Goal: Feedback & Contribution: Contribute content

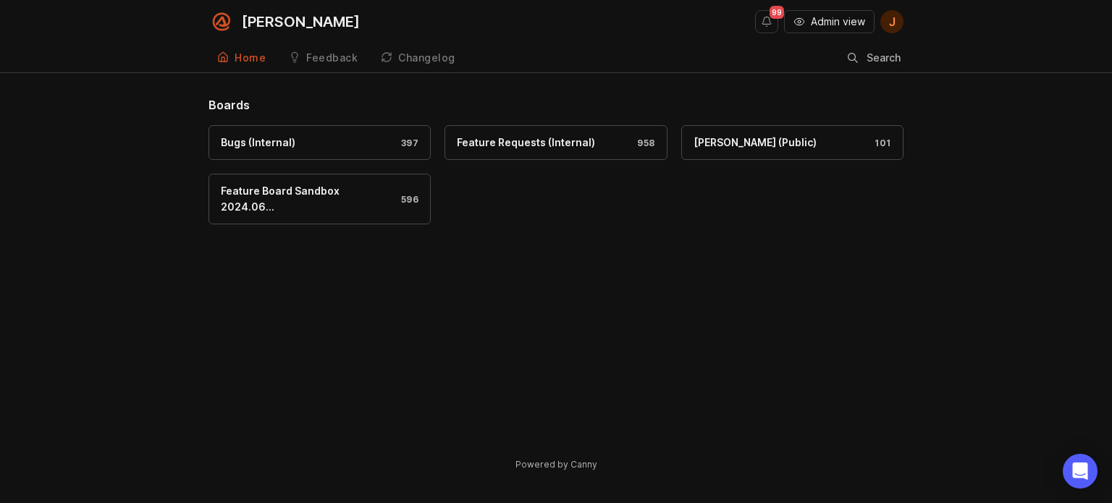
click at [843, 8] on div "99 Admin view J" at bounding box center [829, 21] width 148 height 43
click at [833, 22] on span "Admin view" at bounding box center [838, 21] width 54 height 14
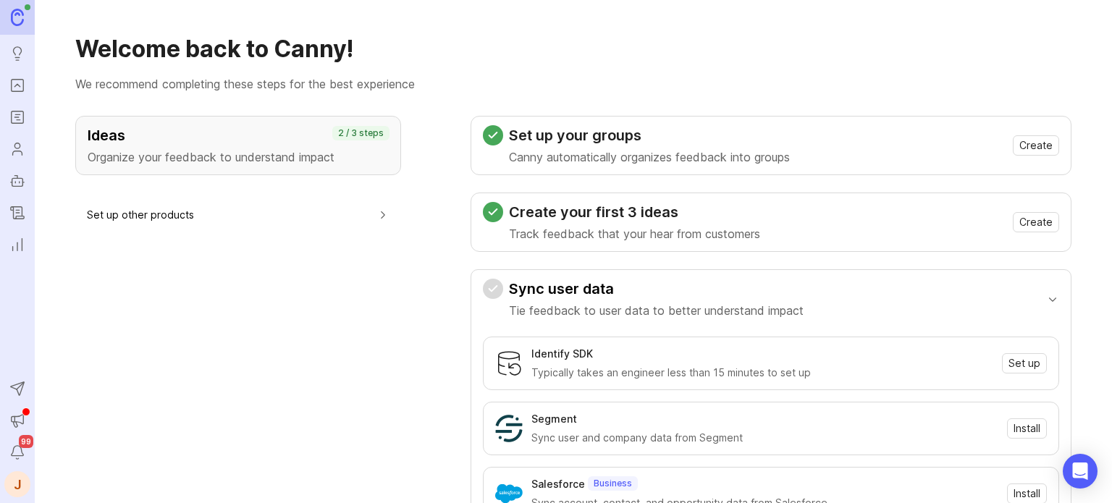
click at [6, 81] on link "Portal" at bounding box center [17, 85] width 26 height 26
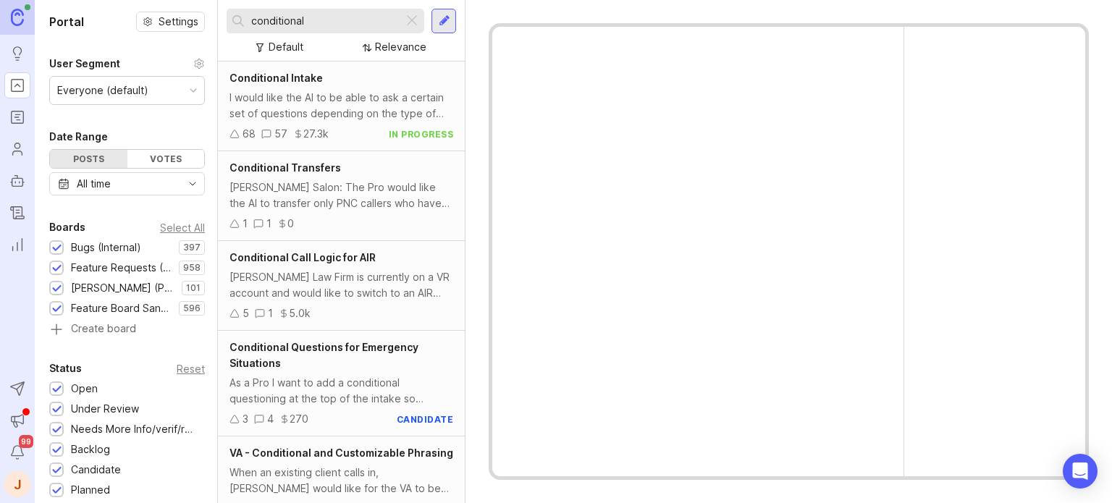
click at [416, 20] on div at bounding box center [411, 21] width 17 height 19
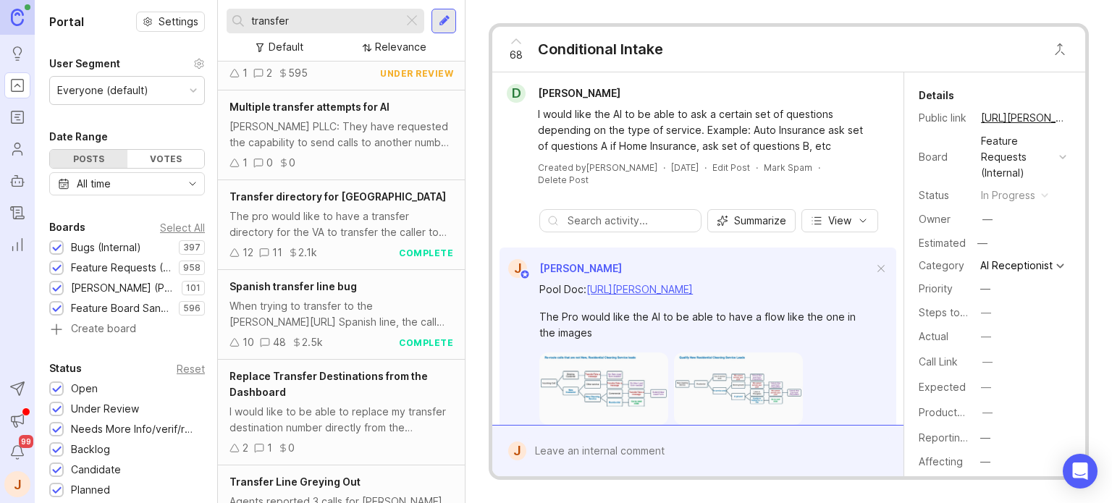
scroll to position [1344, 0]
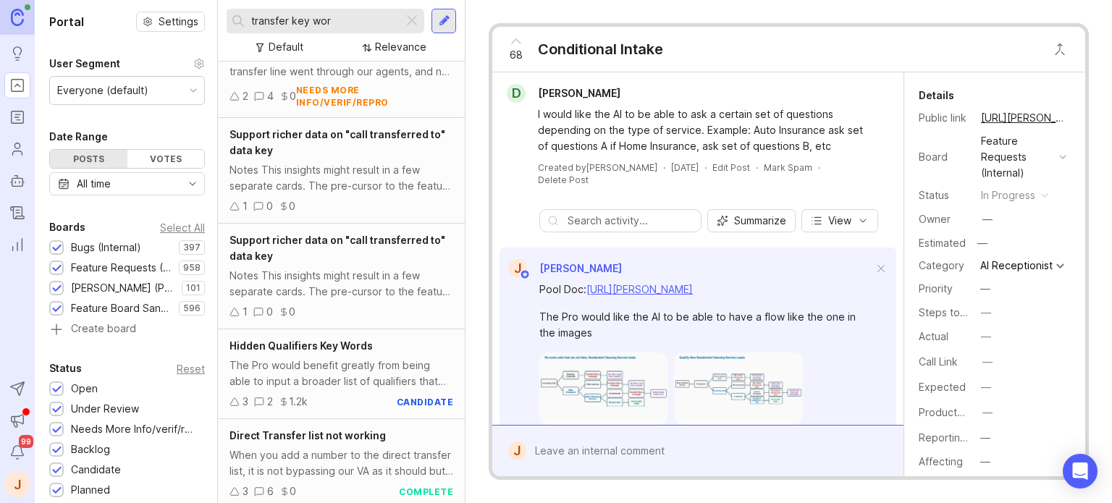
scroll to position [217, 0]
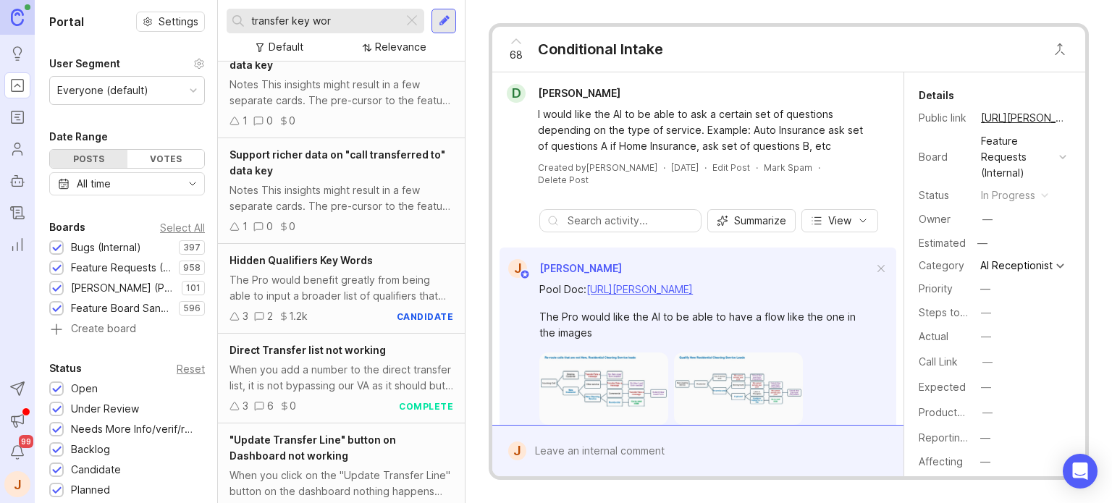
click at [342, 269] on div "Hidden Qualifiers Key Words The Pro would benefit greatly from being able to in…" at bounding box center [341, 289] width 247 height 90
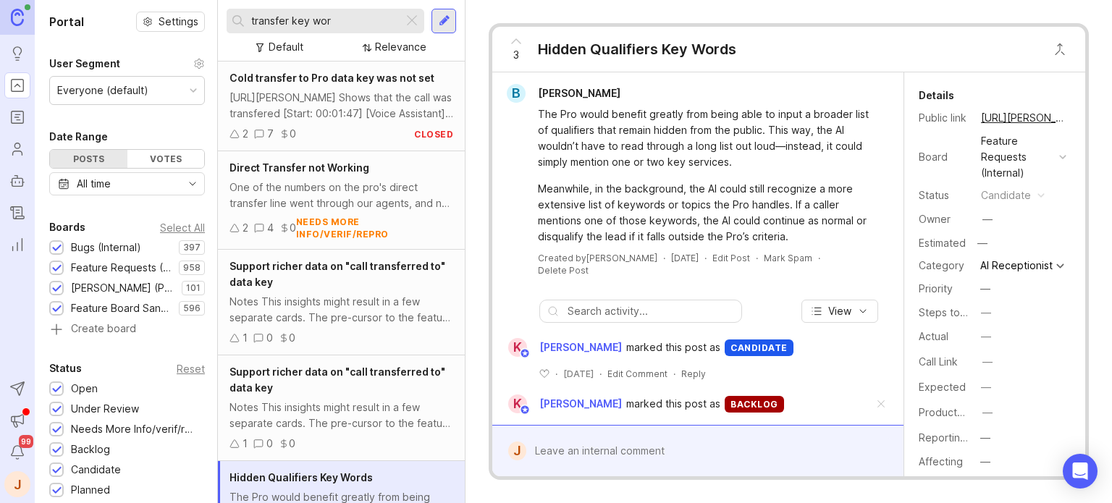
click at [365, 25] on input "transfer key wor" at bounding box center [324, 21] width 146 height 16
type input "cpmd"
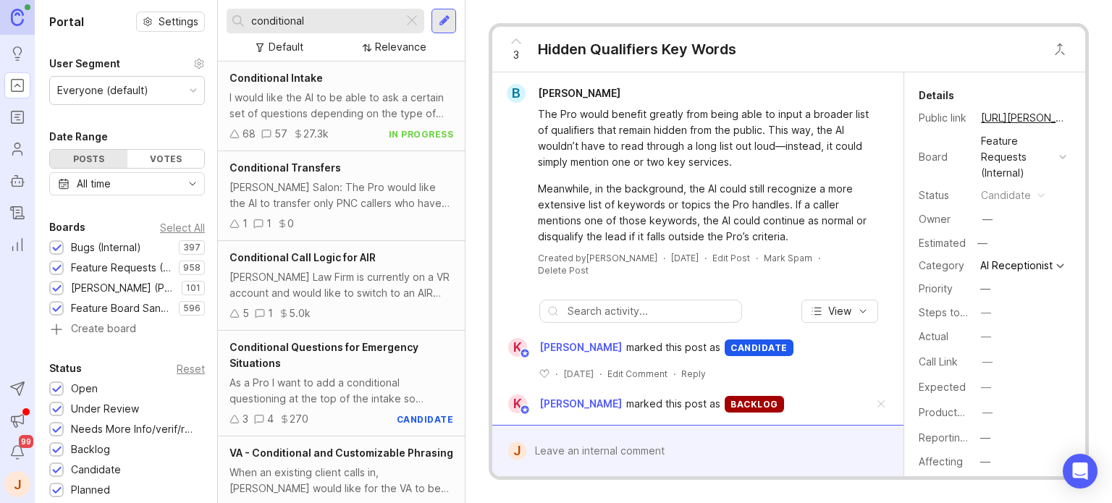
type input "conditional"
click at [346, 189] on div "[PERSON_NAME] Salon: The Pro would like the AI to transfer only PNC callers who…" at bounding box center [341, 196] width 224 height 32
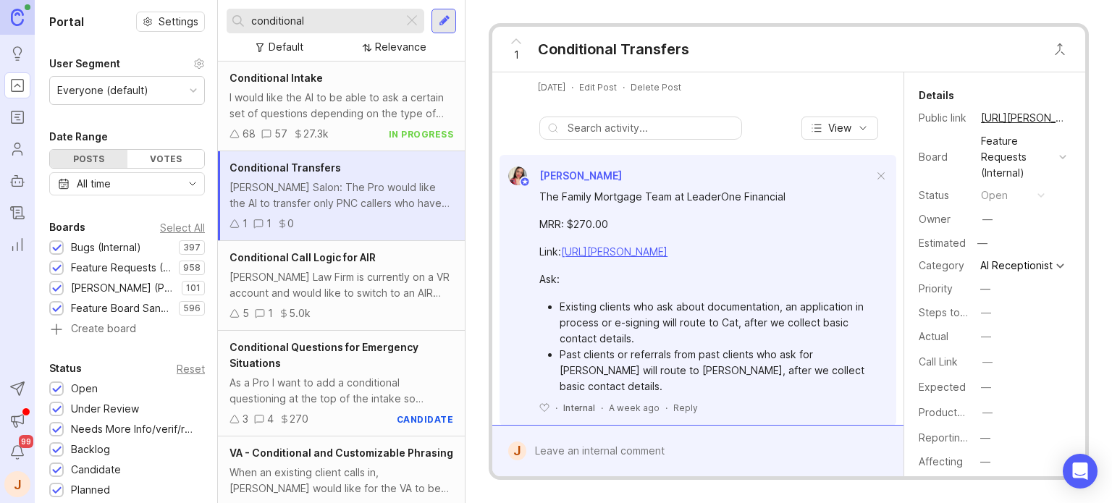
scroll to position [114, 0]
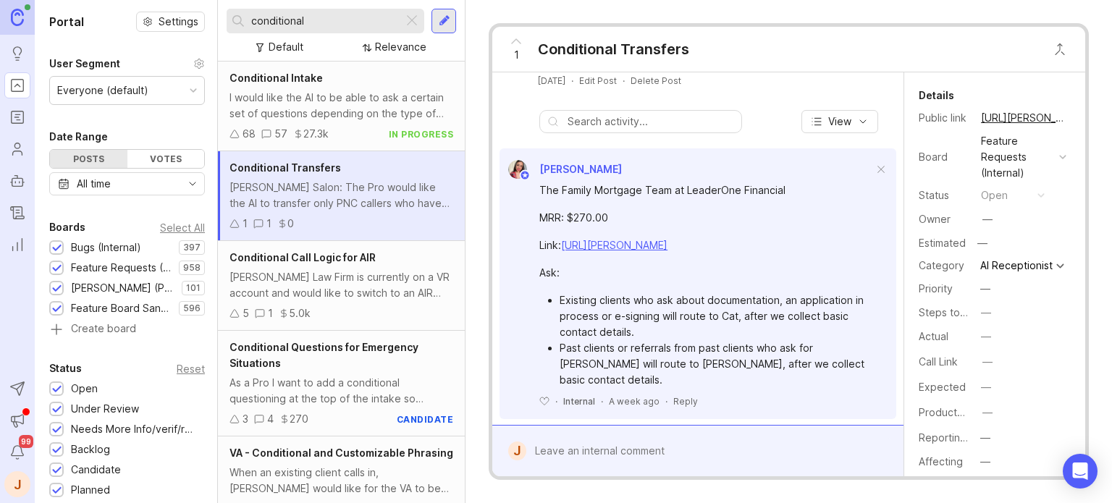
click at [586, 442] on div at bounding box center [708, 451] width 364 height 28
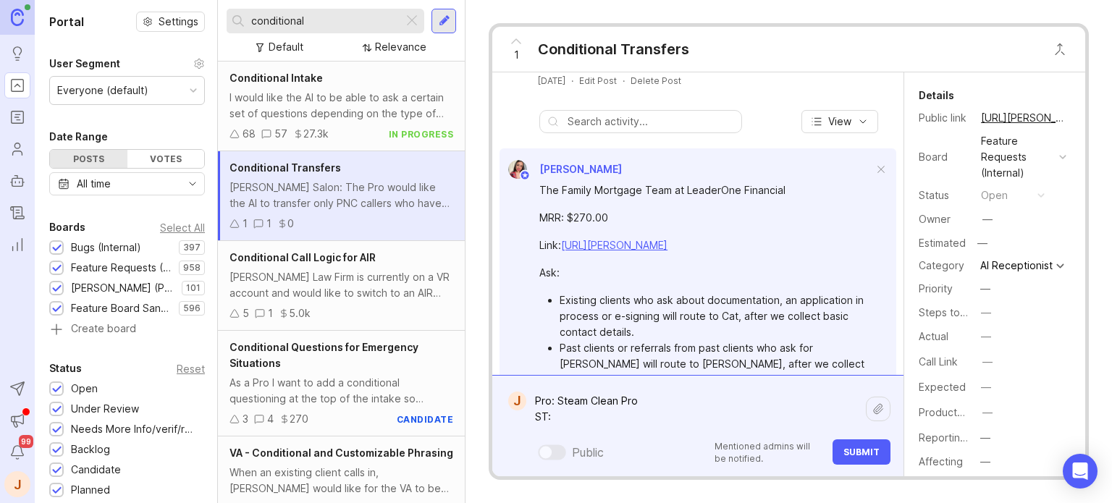
paste textarea "[URL][PERSON_NAME]"
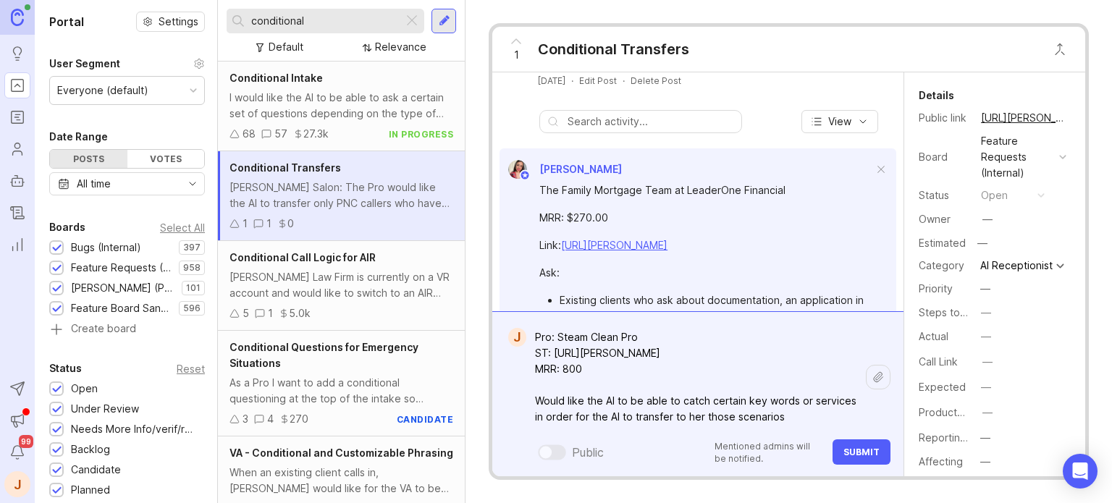
click at [805, 424] on textarea "Pro: Steam Clean Pro ST: [URL][PERSON_NAME] MRR: 800 Would like the AI to be ab…" at bounding box center [696, 377] width 340 height 107
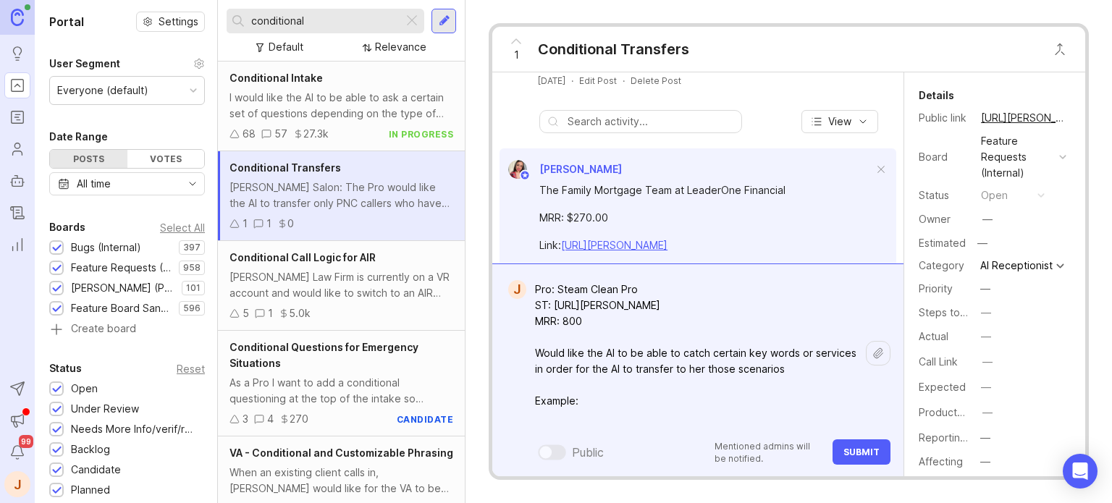
paste textarea "Transfer Rules (Internal Only) • Specialty surfaces/services: Marble, Terrazzo,…"
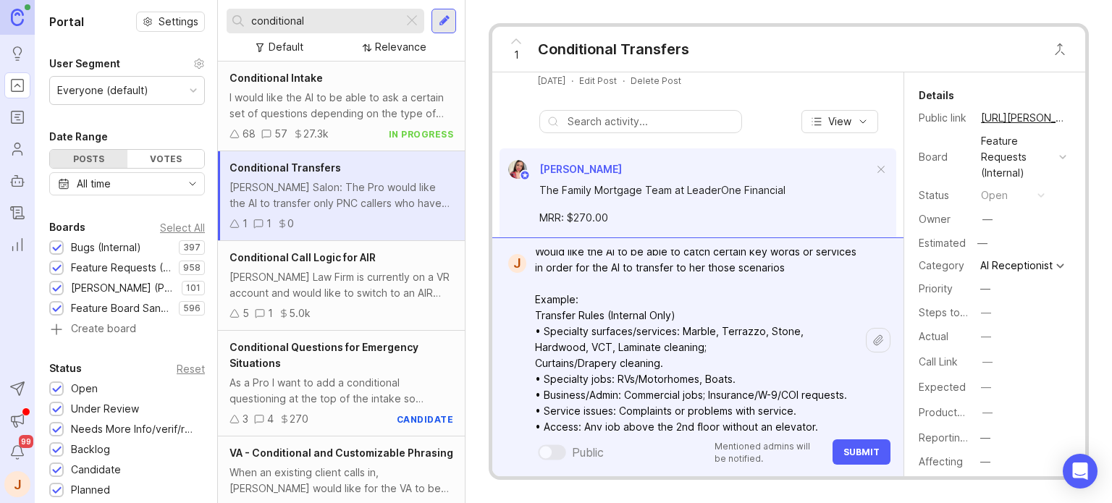
scroll to position [0, 0]
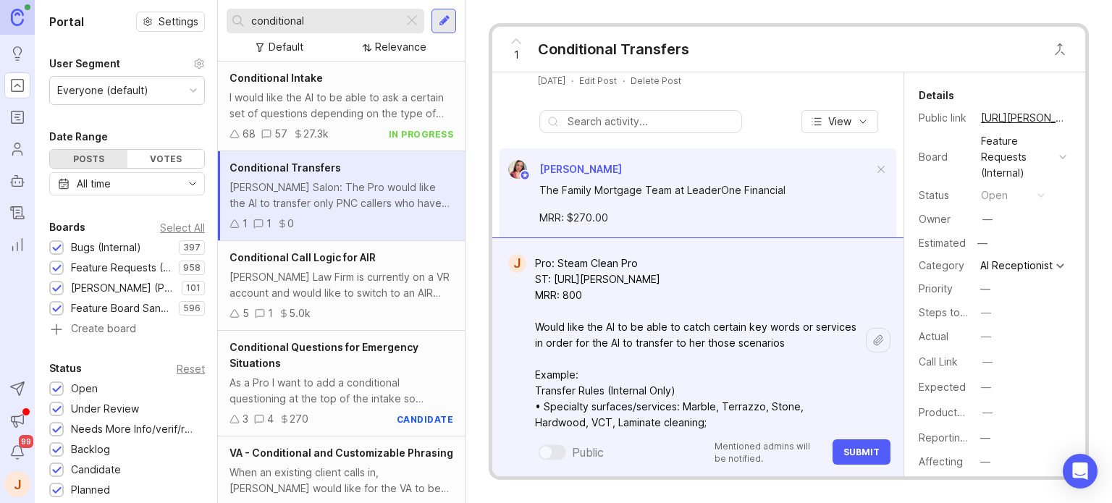
click at [750, 324] on textarea "Pro: Steam Clean Pro ST: [URL][PERSON_NAME] MRR: 800 Would like the AI to be ab…" at bounding box center [696, 415] width 340 height 330
click at [0, 0] on lt-em "keywords" at bounding box center [0, 0] width 0 height 0
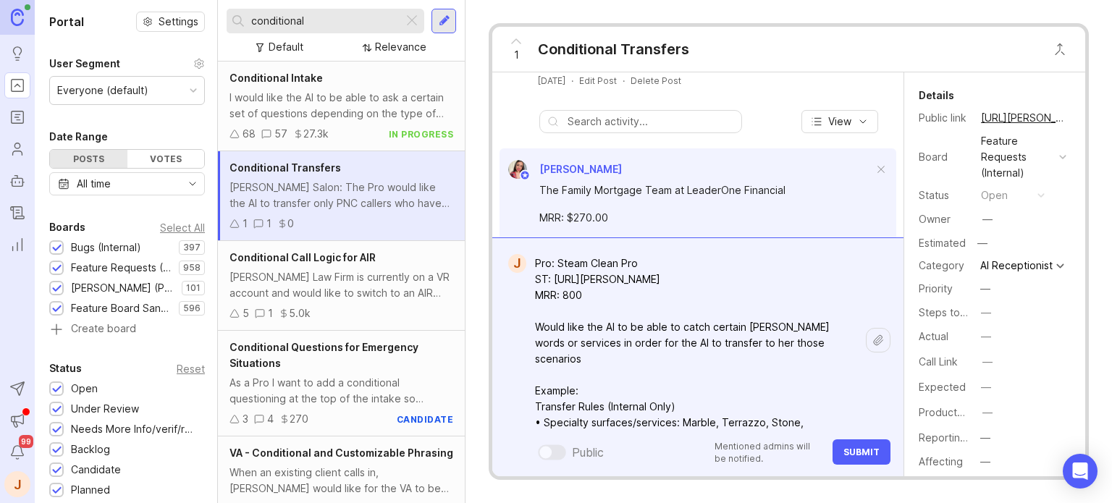
click at [710, 370] on textarea "Pro: Steam Clean Pro ST: [URL][PERSON_NAME] MRR: 800 Would like the AI to be ab…" at bounding box center [696, 415] width 340 height 330
click at [785, 327] on textarea "Pro: Steam Clean Pro ST: [URL][PERSON_NAME] MRR: 800 Would like the AI to be ab…" at bounding box center [696, 415] width 340 height 330
click at [790, 326] on textarea "Pro: Steam Clean Pro ST: [URL][PERSON_NAME] MRR: 800 Would like the AI to be ab…" at bounding box center [696, 415] width 340 height 330
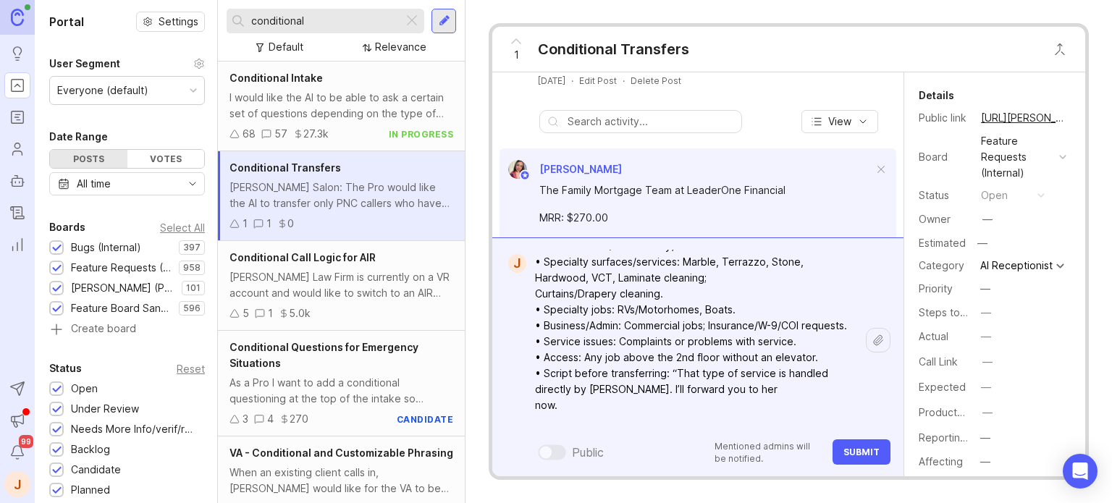
scroll to position [148, 0]
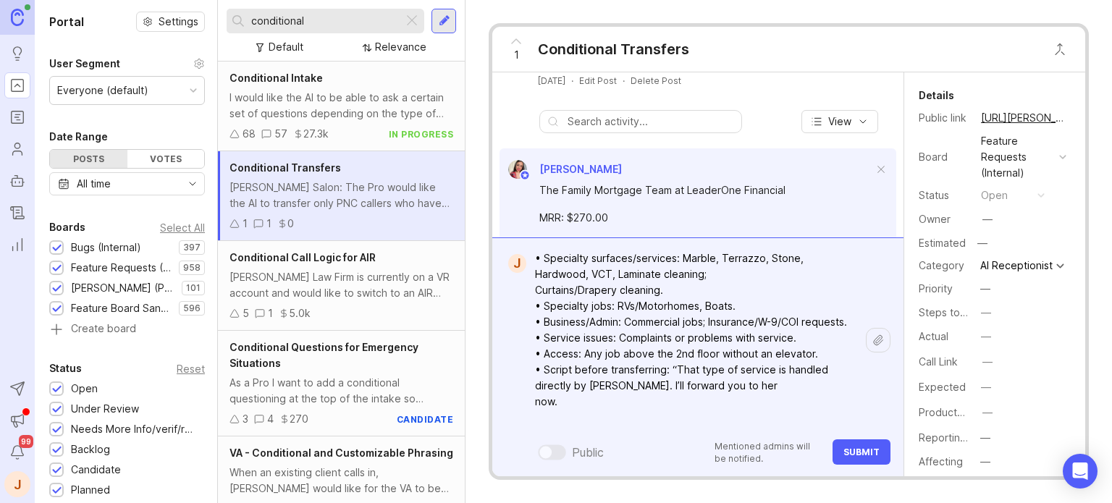
type textarea "Pro: Steam Clean Pro ST: [URL][PERSON_NAME] MRR: 800 Would like the AI to be ab…"
click at [840, 452] on button "Submit" at bounding box center [862, 451] width 58 height 25
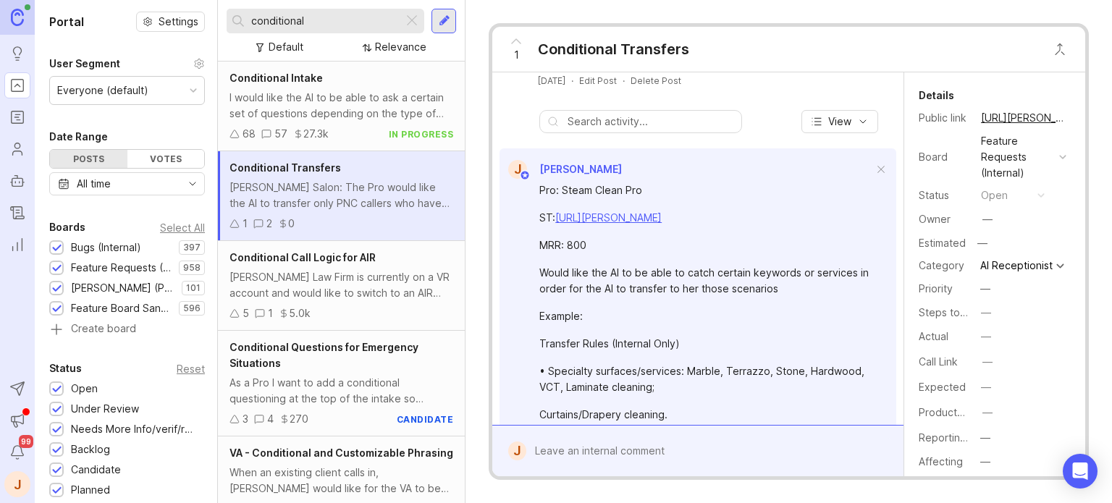
scroll to position [0, 0]
